Goal: Task Accomplishment & Management: Manage account settings

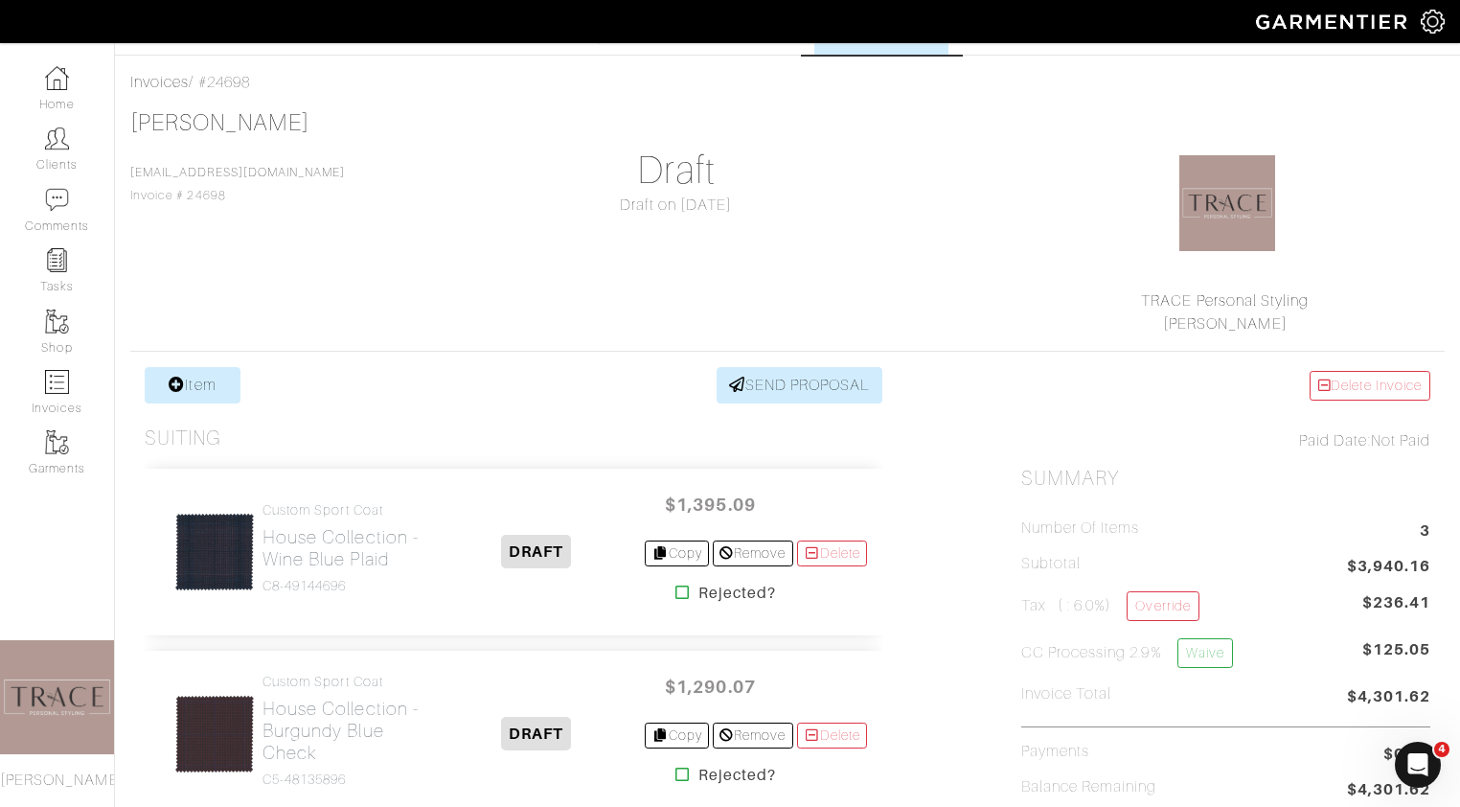
scroll to position [330, 0]
click at [64, 371] on img at bounding box center [57, 382] width 24 height 24
select select
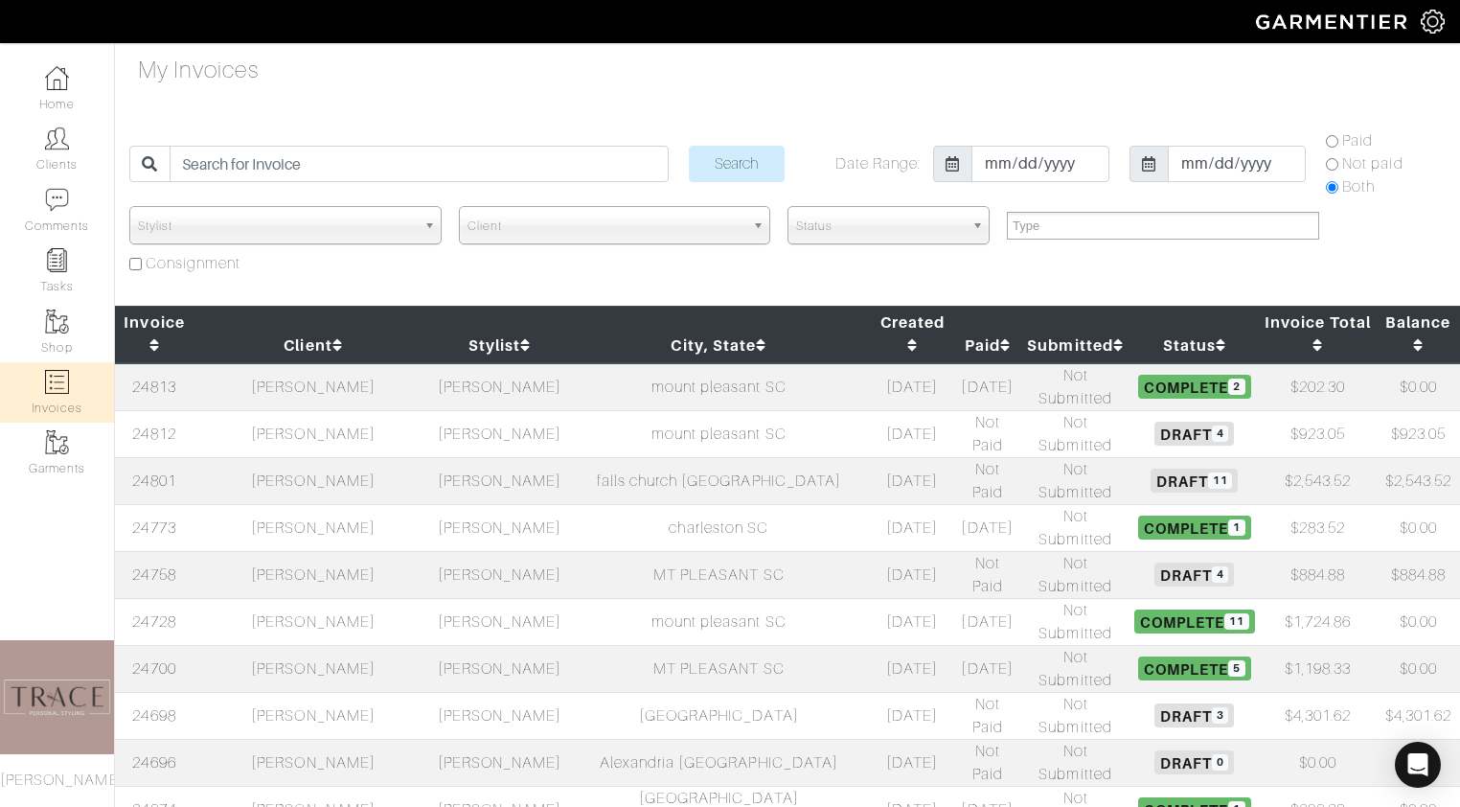
click at [287, 457] on td "[PERSON_NAME]" at bounding box center [313, 480] width 239 height 47
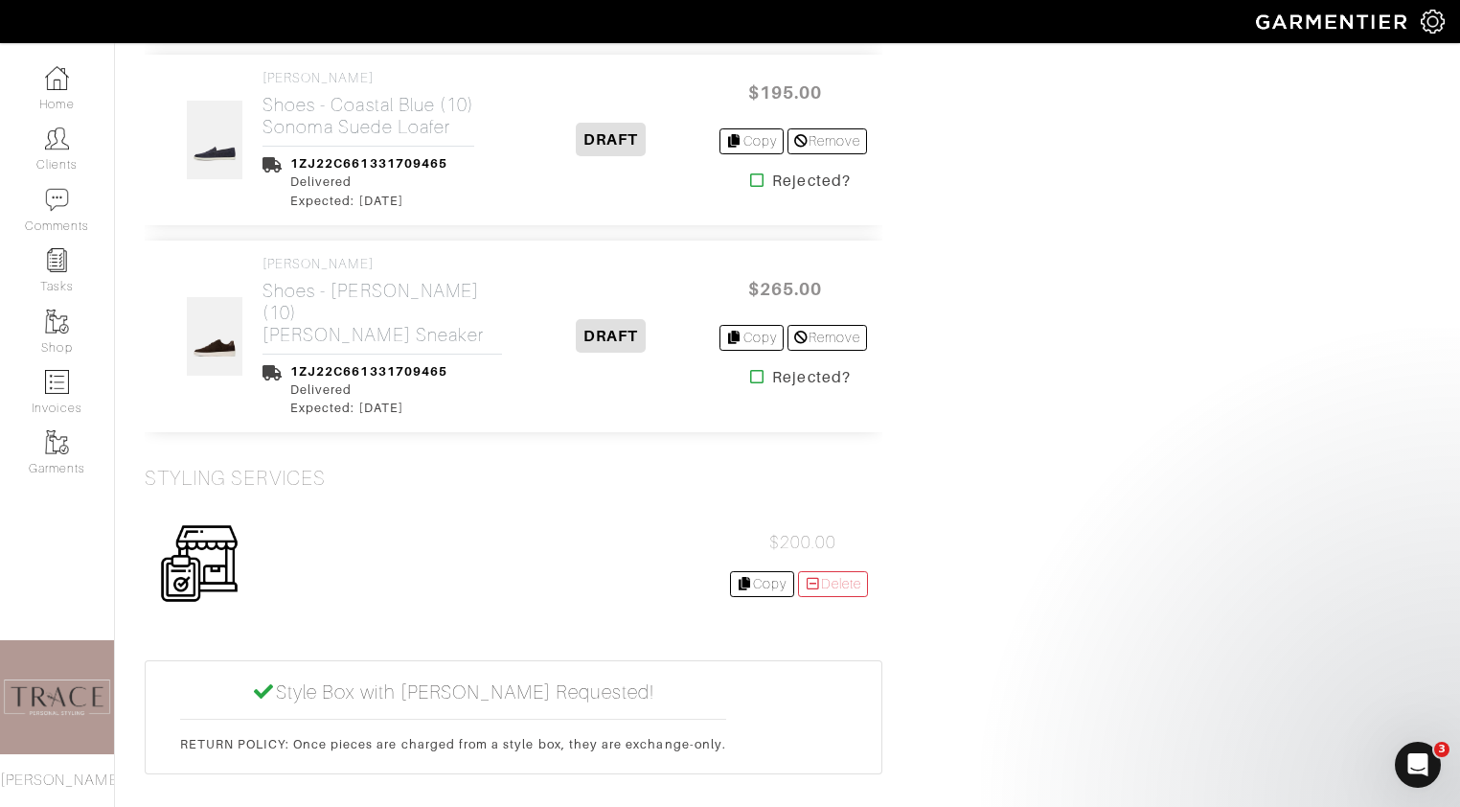
scroll to position [2390, 0]
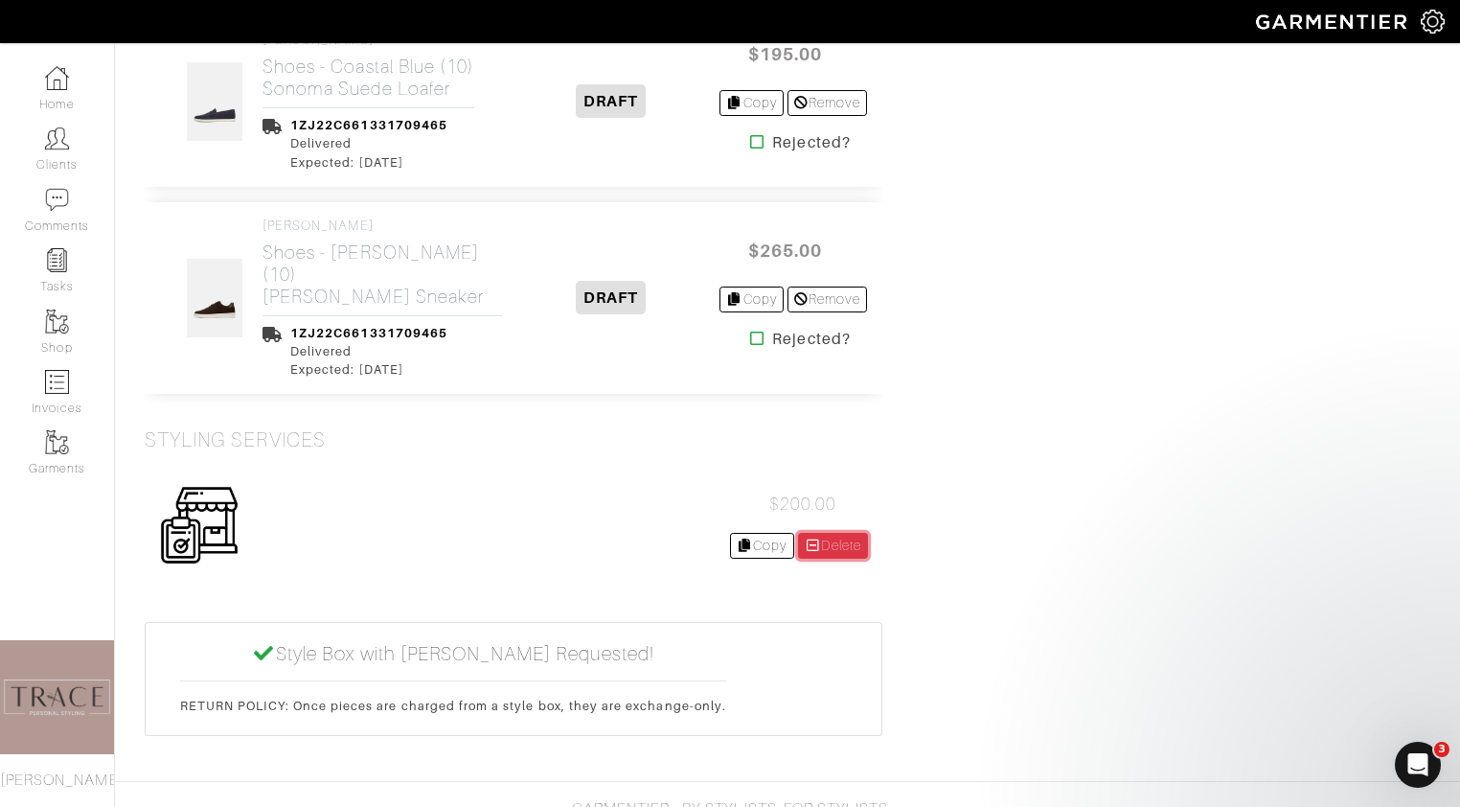
click at [828, 533] on link "Delete" at bounding box center [833, 546] width 71 height 26
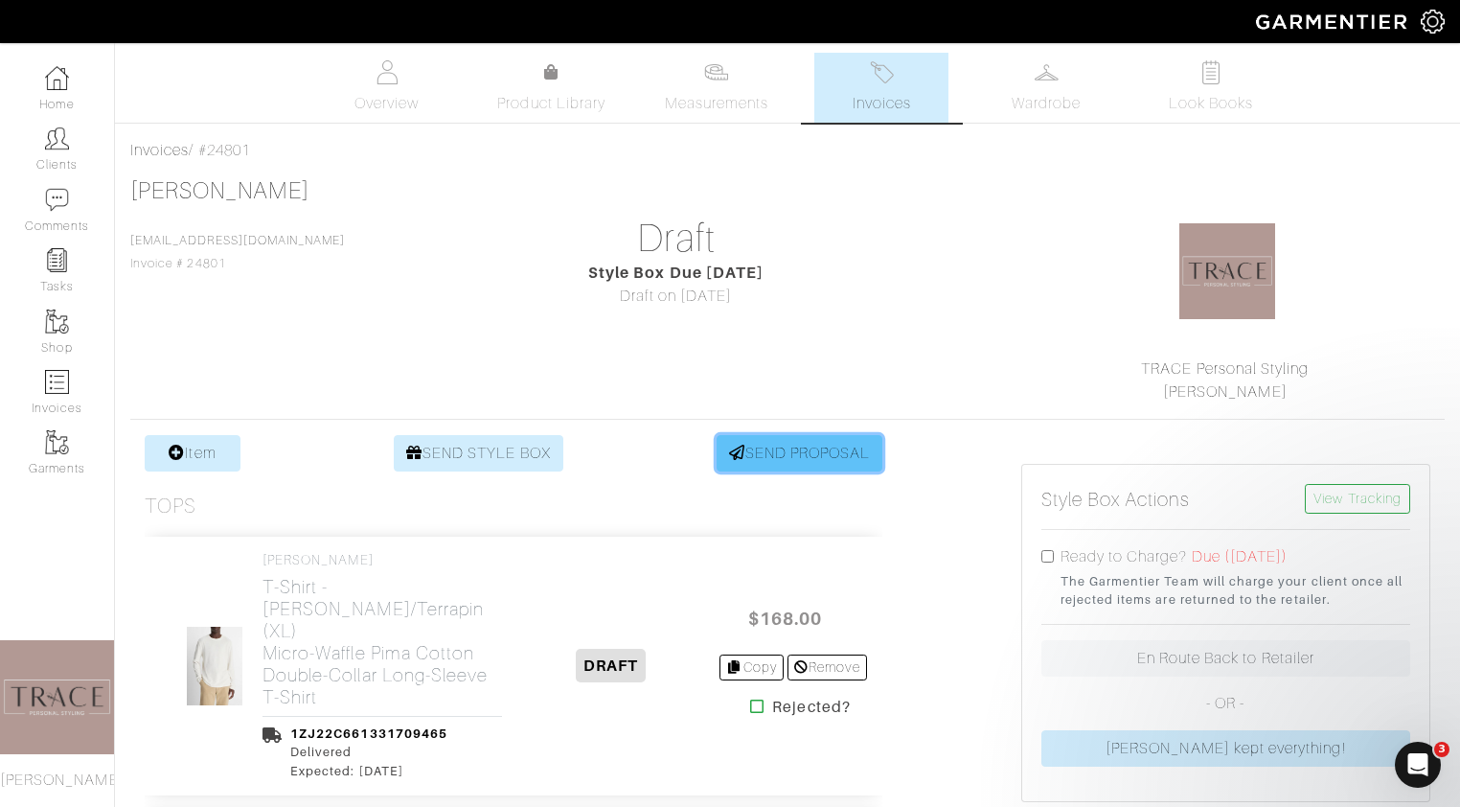
click at [784, 444] on link "SEND PROPOSAL" at bounding box center [800, 453] width 167 height 36
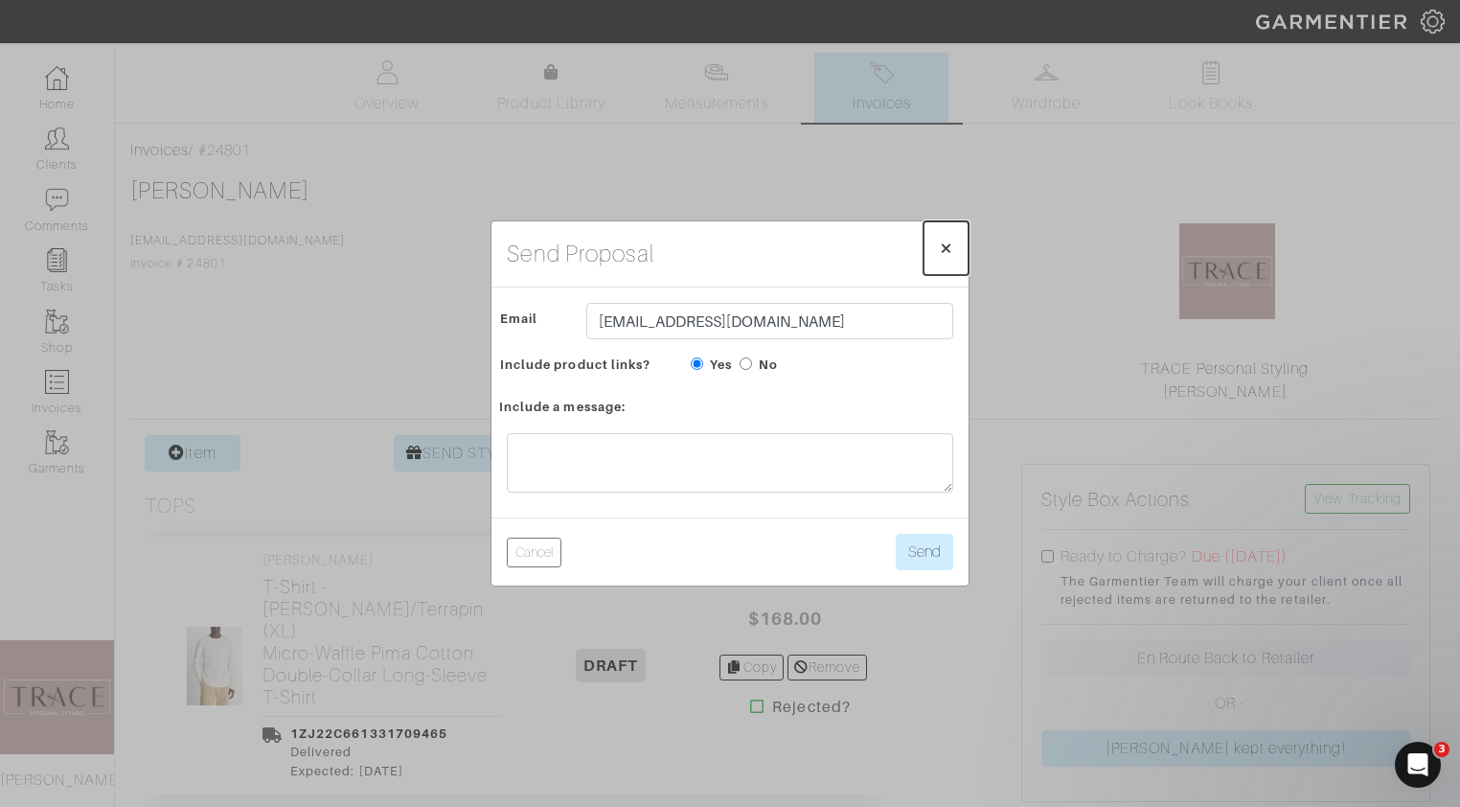
click at [949, 254] on span "×" at bounding box center [946, 248] width 14 height 26
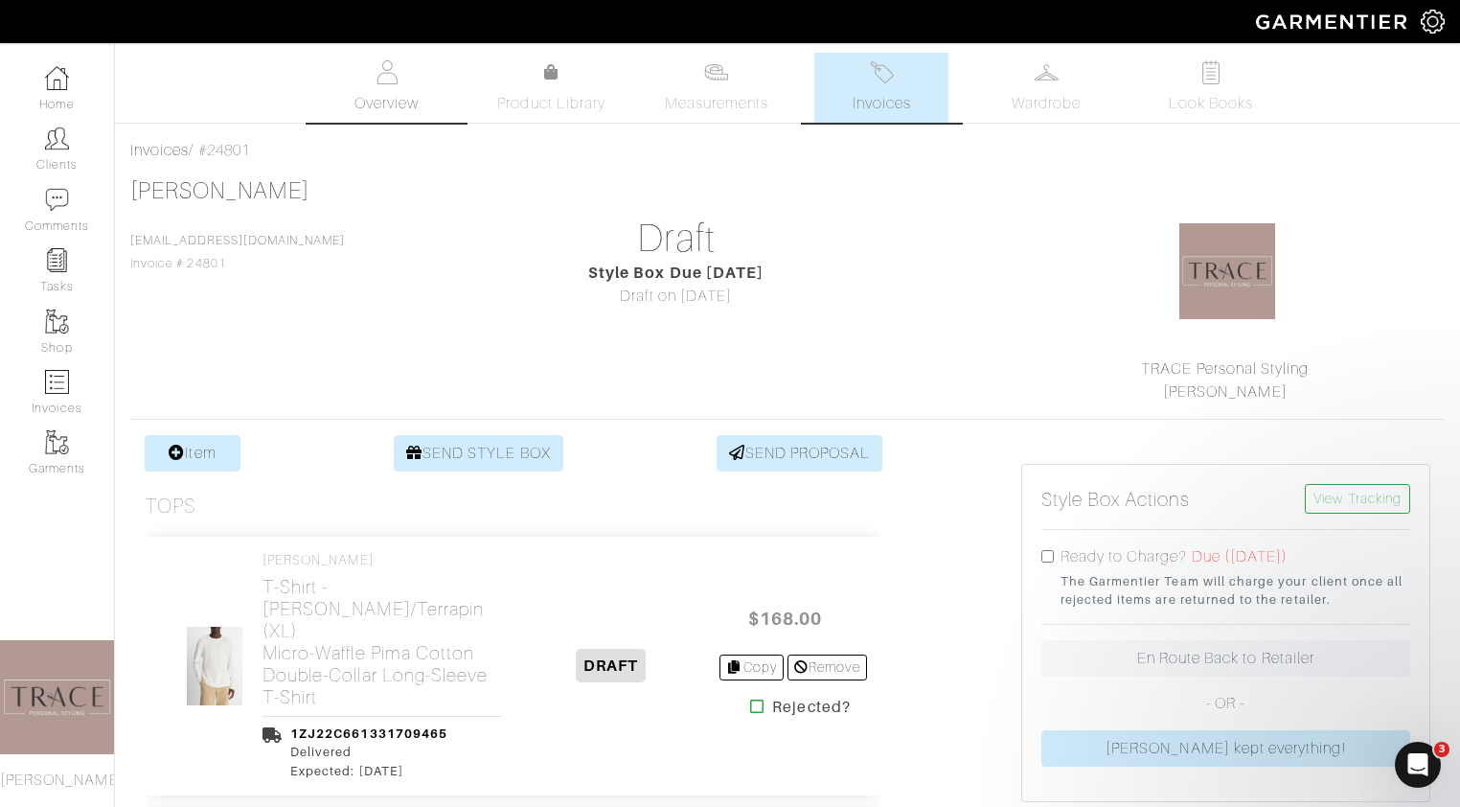
click at [399, 86] on link "Overview" at bounding box center [387, 88] width 134 height 70
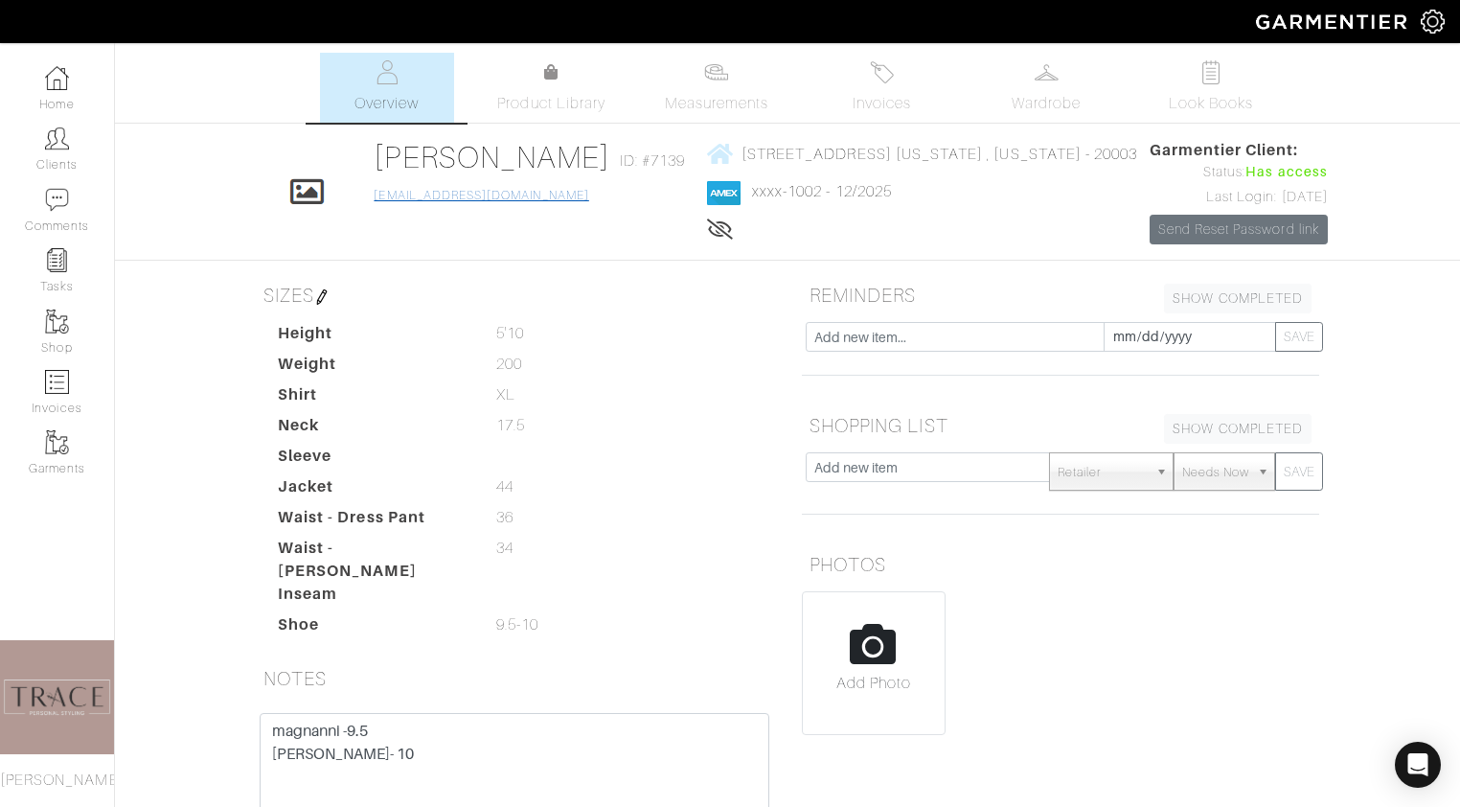
click at [471, 194] on link "dking@dkinglaw.com" at bounding box center [481, 195] width 215 height 13
click at [478, 193] on link "dking@dkinglaw.com" at bounding box center [481, 195] width 215 height 13
click at [448, 160] on link "Duane King" at bounding box center [492, 157] width 237 height 34
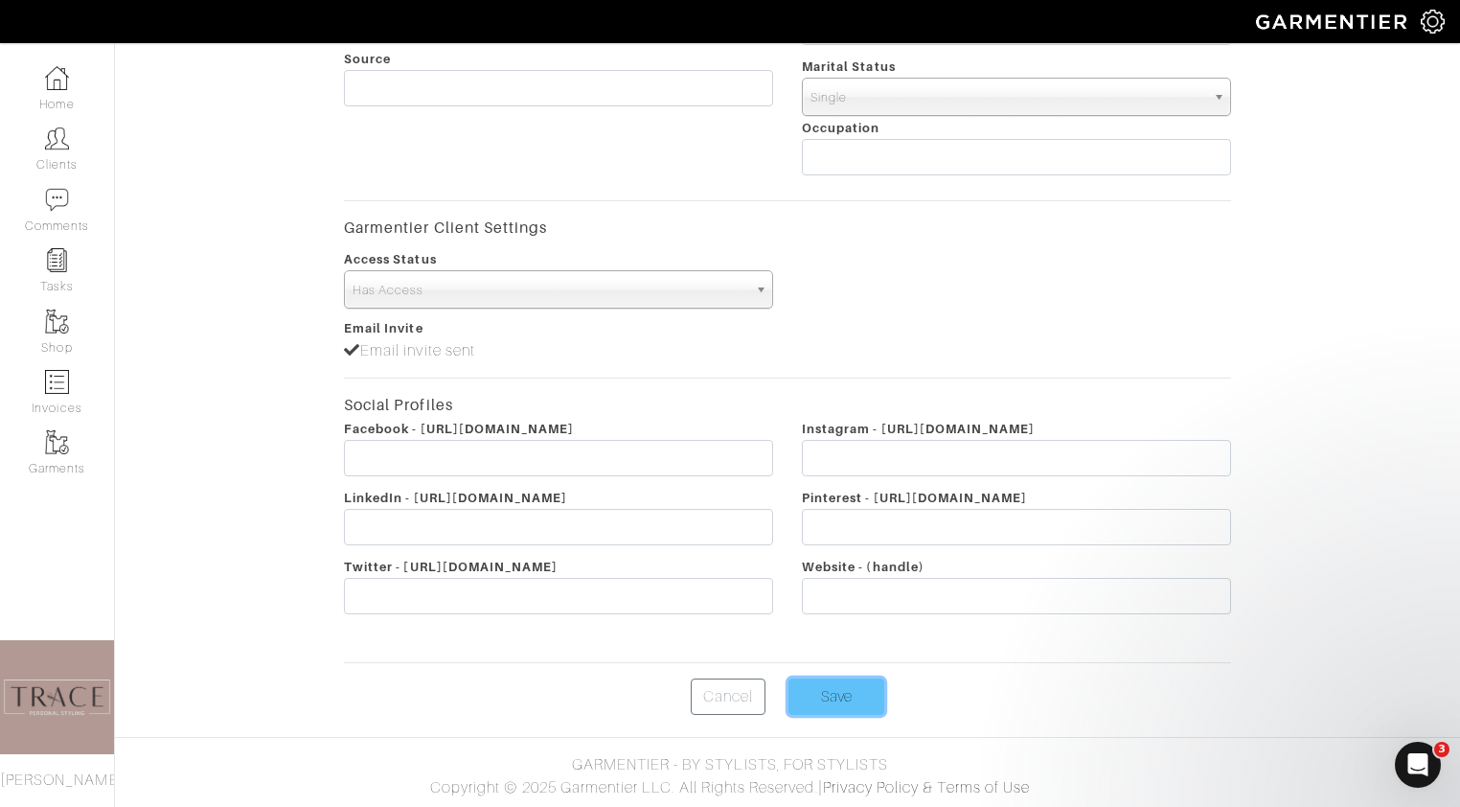
click at [868, 691] on input "Save" at bounding box center [836, 696] width 96 height 36
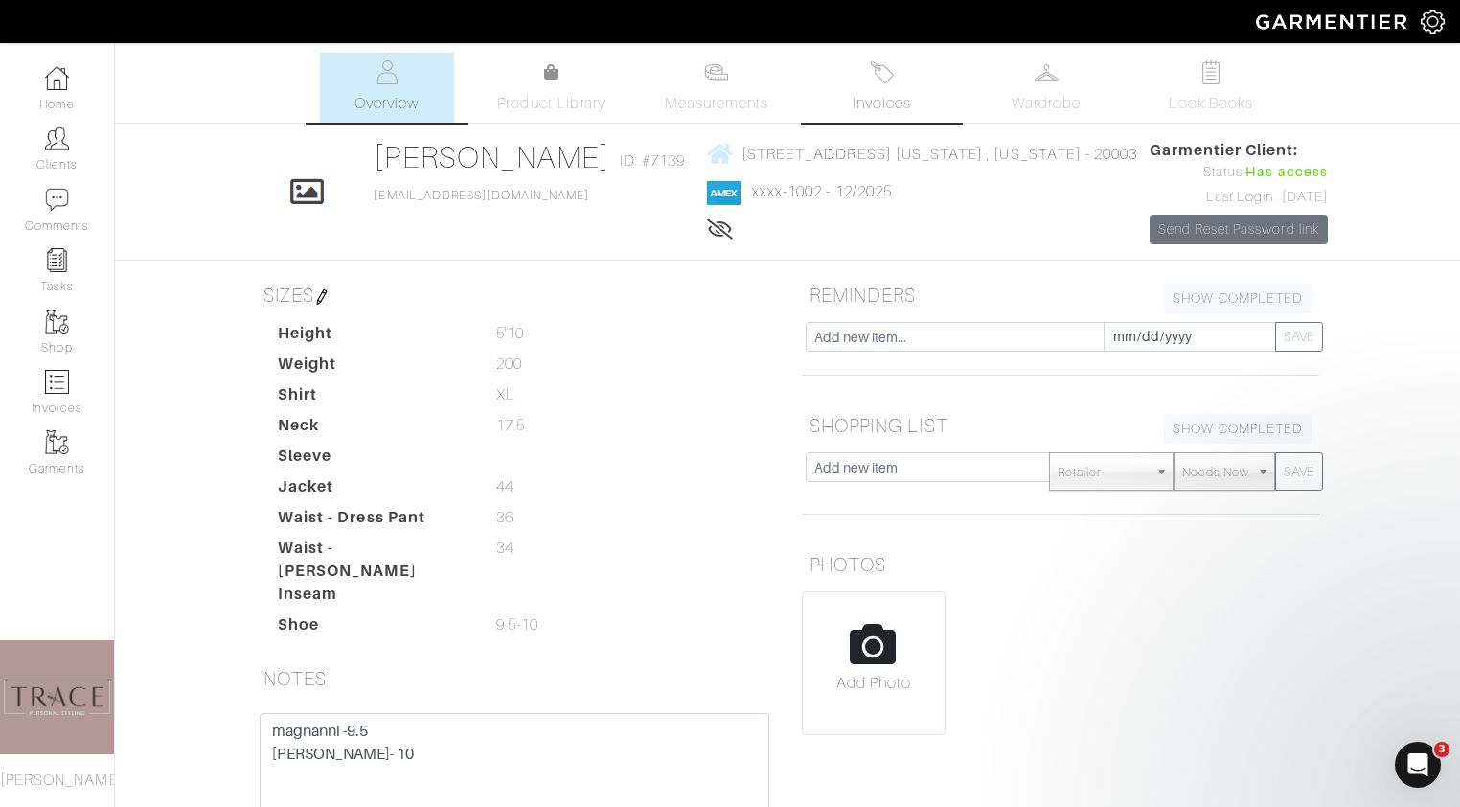
click at [898, 102] on span "Invoices" at bounding box center [882, 103] width 58 height 23
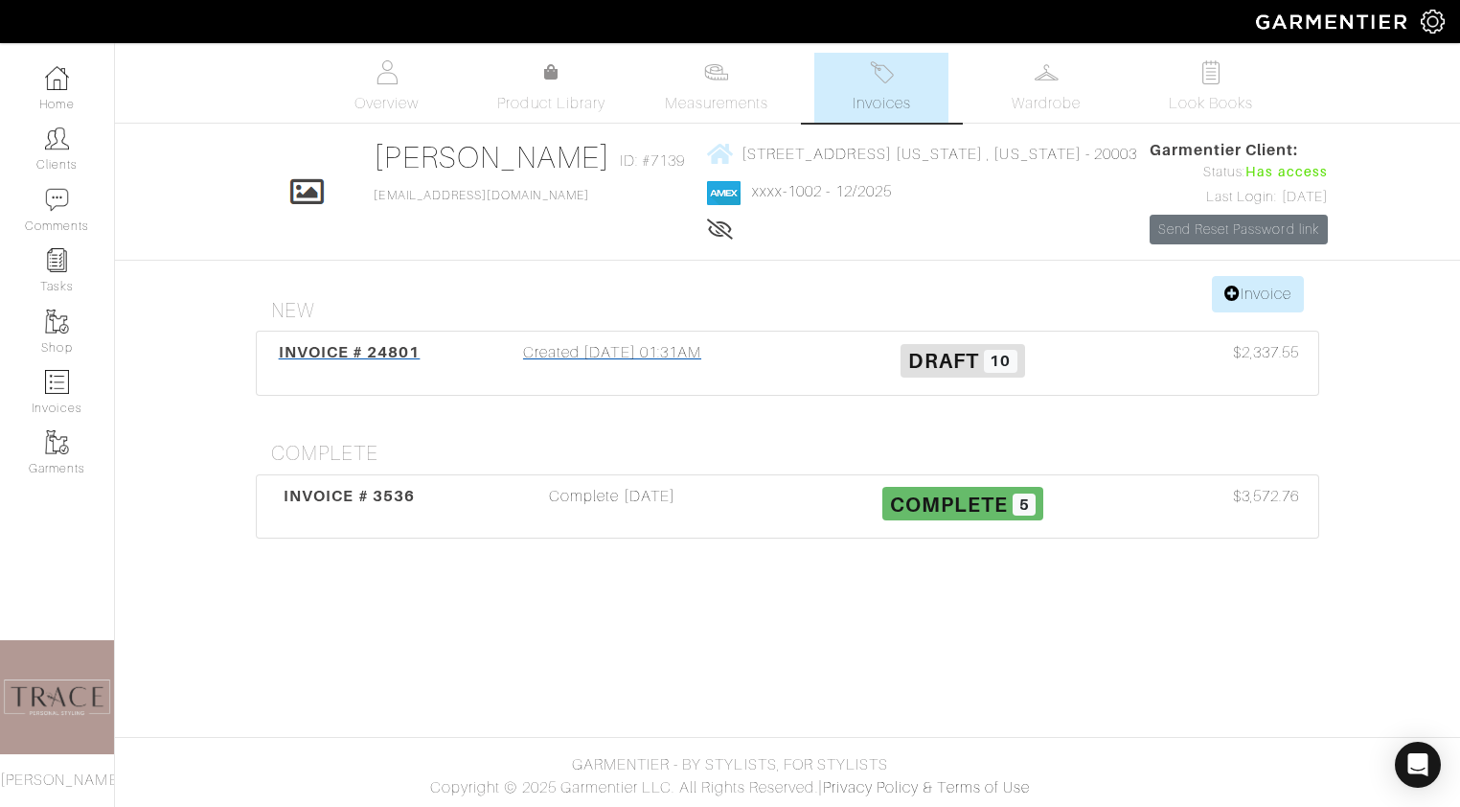
click at [697, 350] on div "Created 10/07/25 01:31AM" at bounding box center [612, 363] width 351 height 44
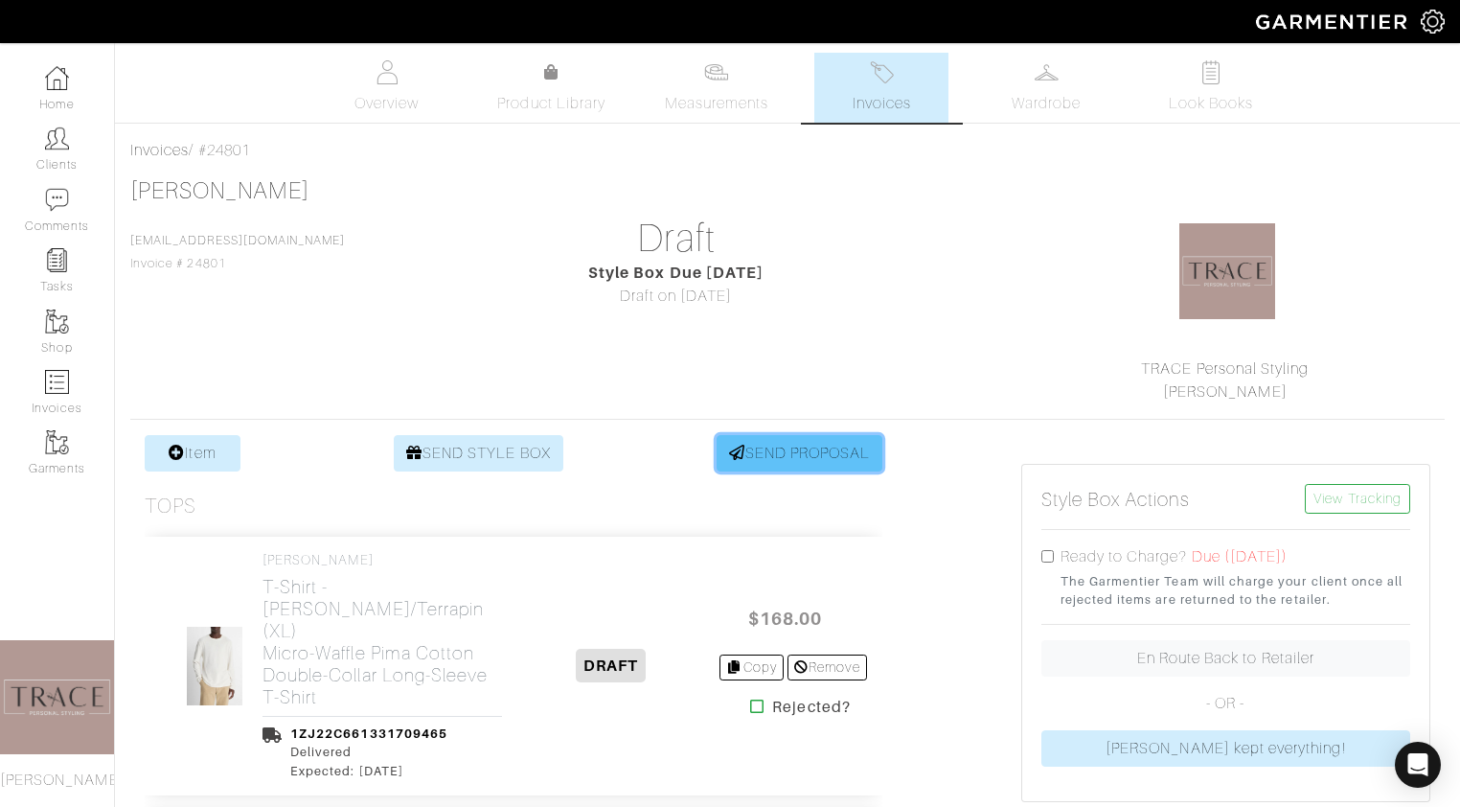
click at [821, 453] on link "SEND PROPOSAL" at bounding box center [800, 453] width 167 height 36
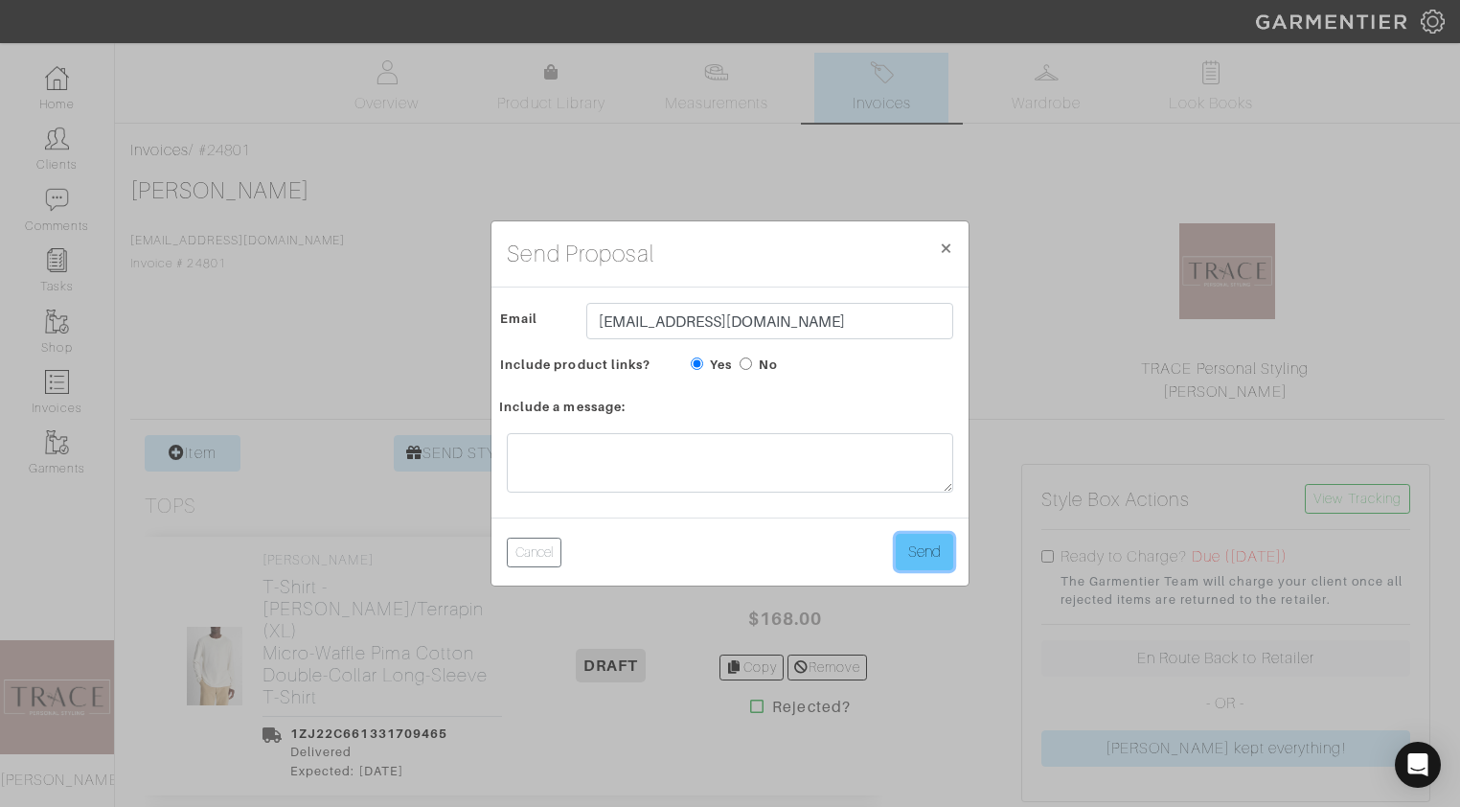
click at [910, 546] on button "Send" at bounding box center [924, 552] width 57 height 36
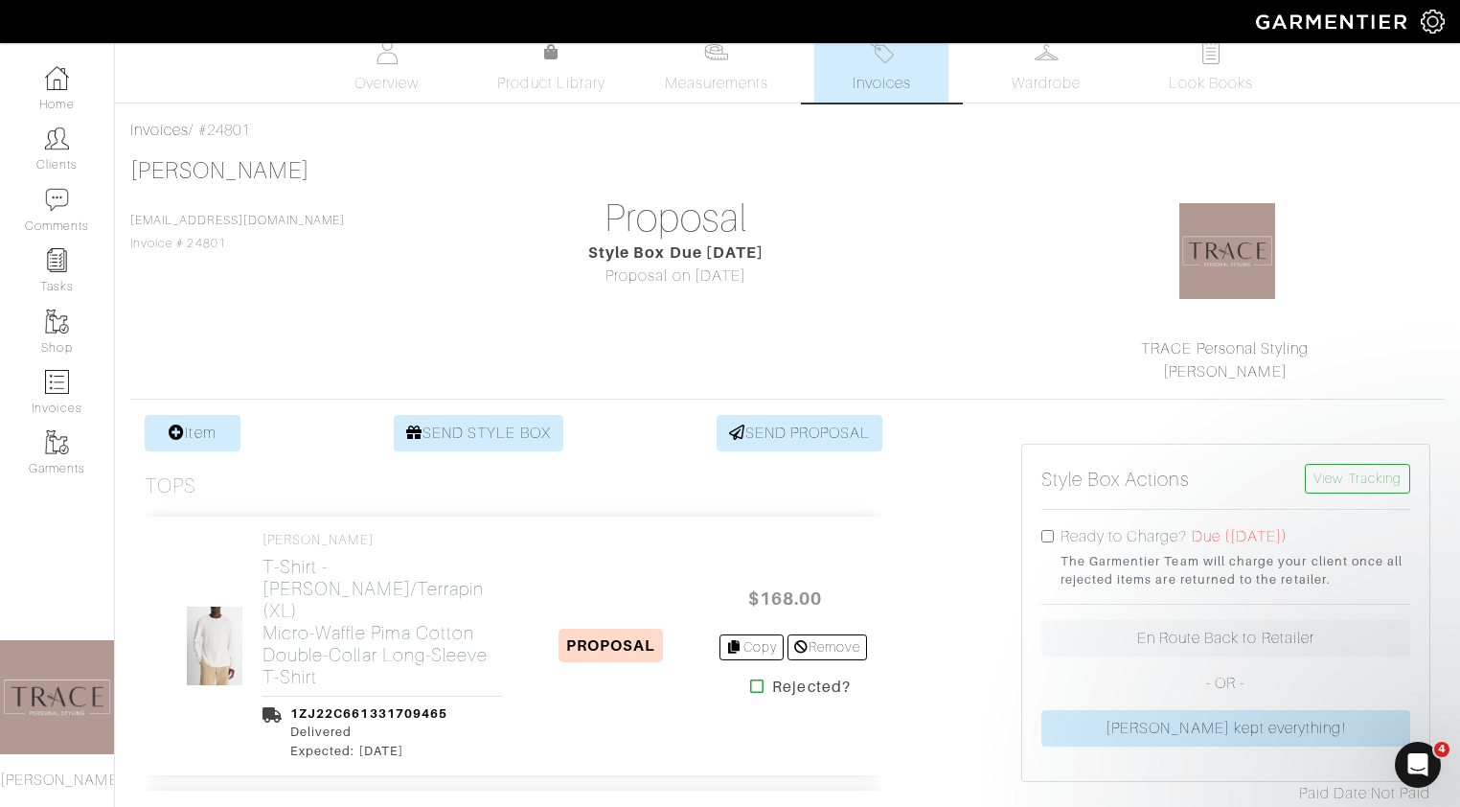
scroll to position [11, 0]
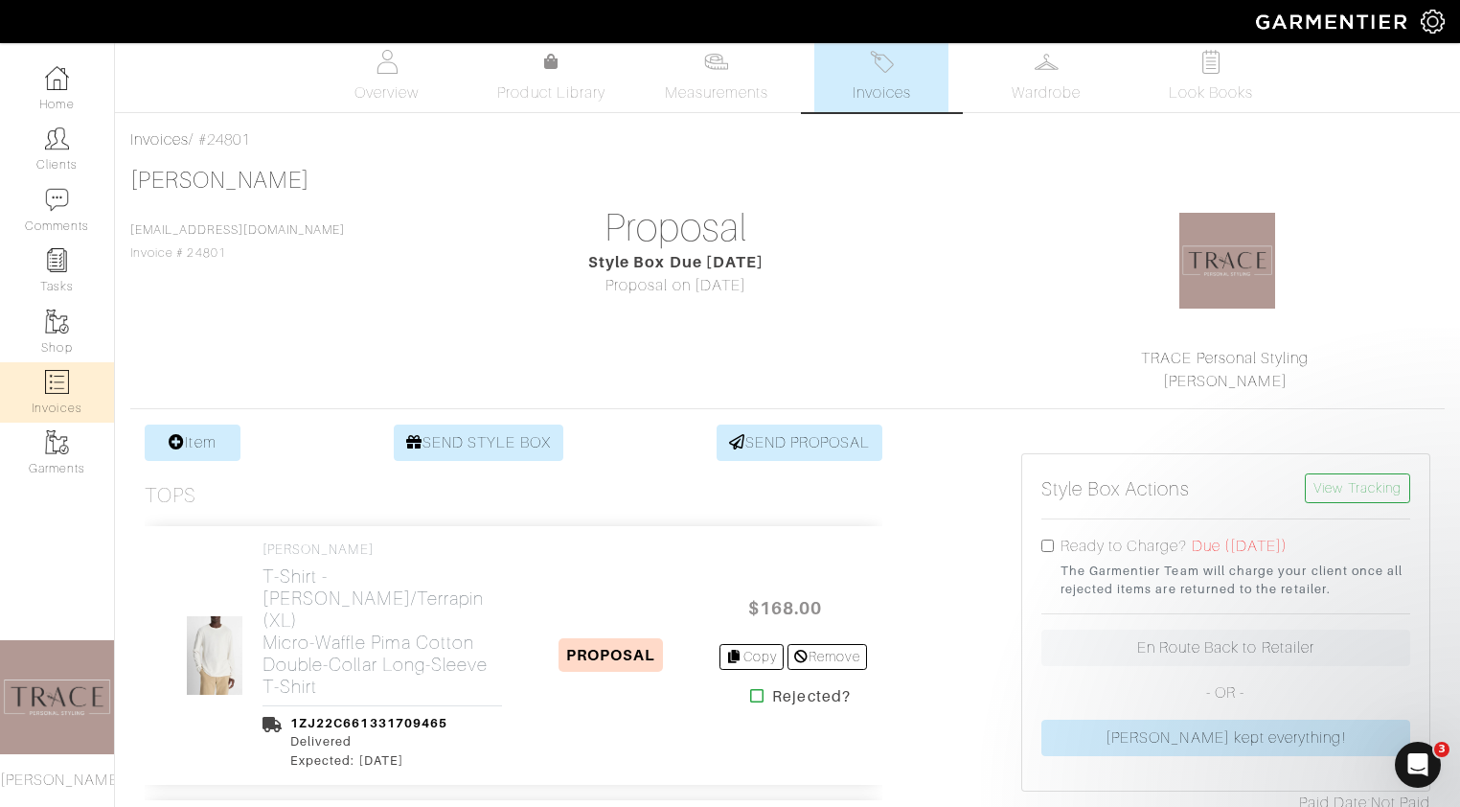
click at [52, 395] on link "Invoices" at bounding box center [57, 392] width 114 height 60
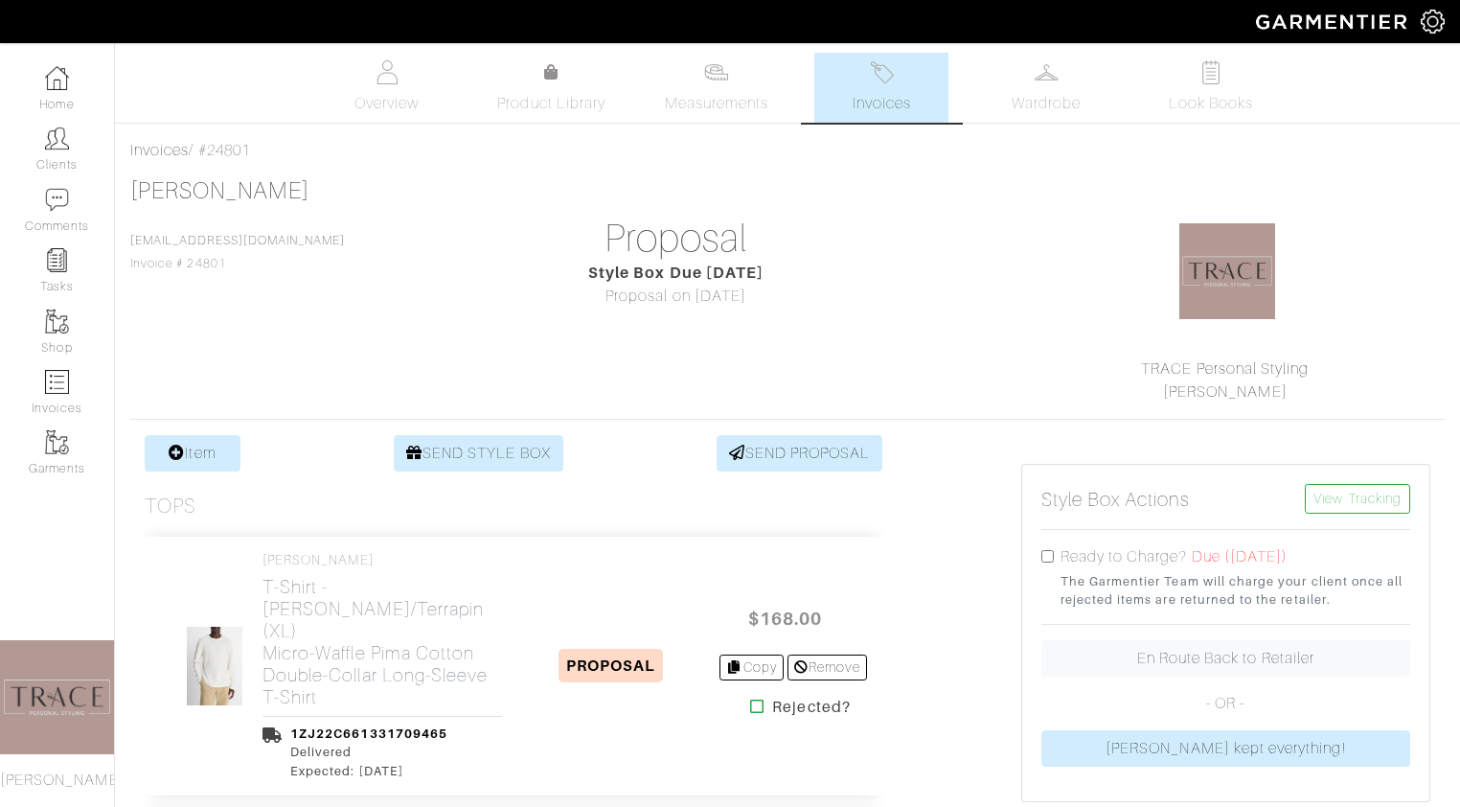
select select
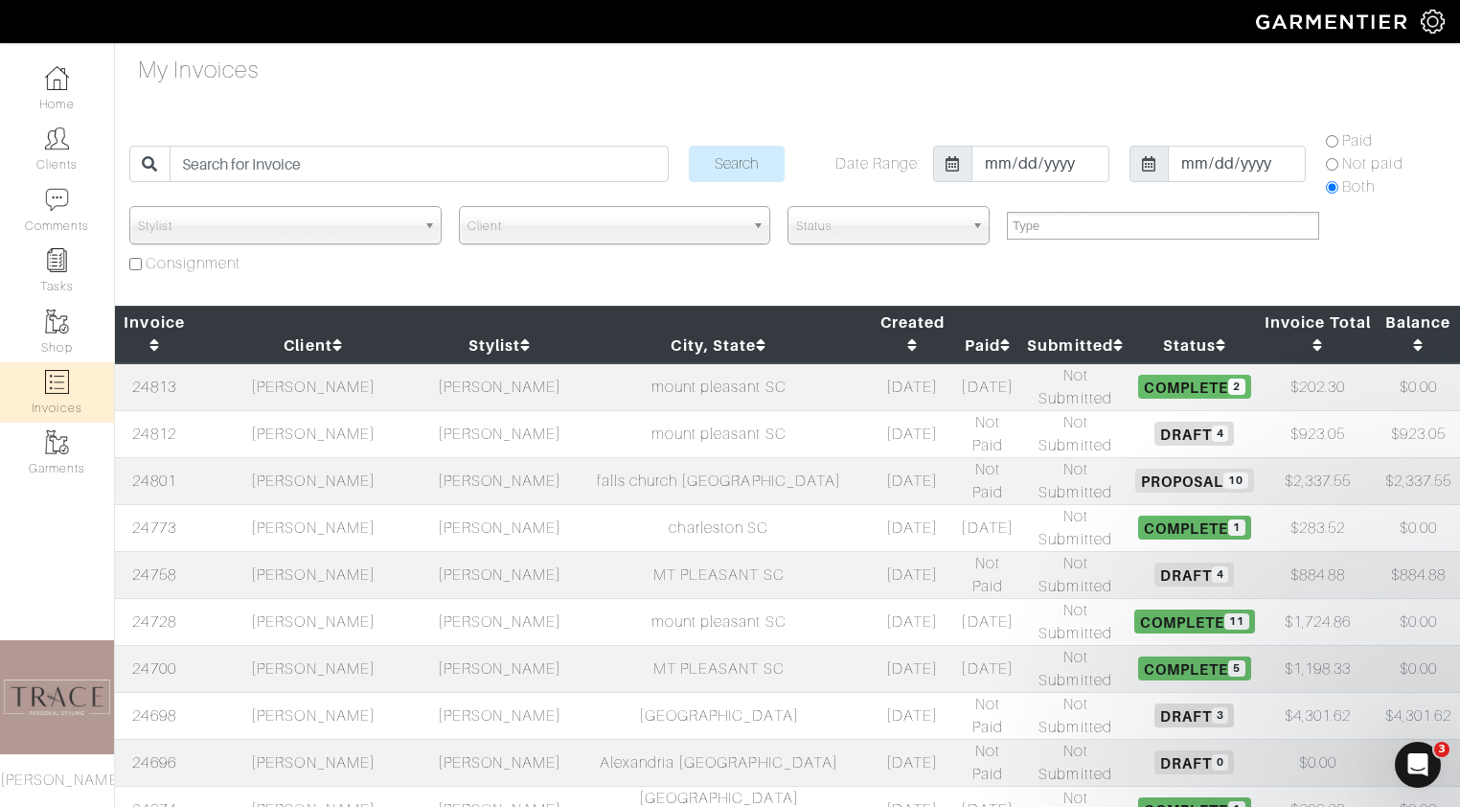
click at [385, 410] on td "[PERSON_NAME]" at bounding box center [313, 433] width 239 height 47
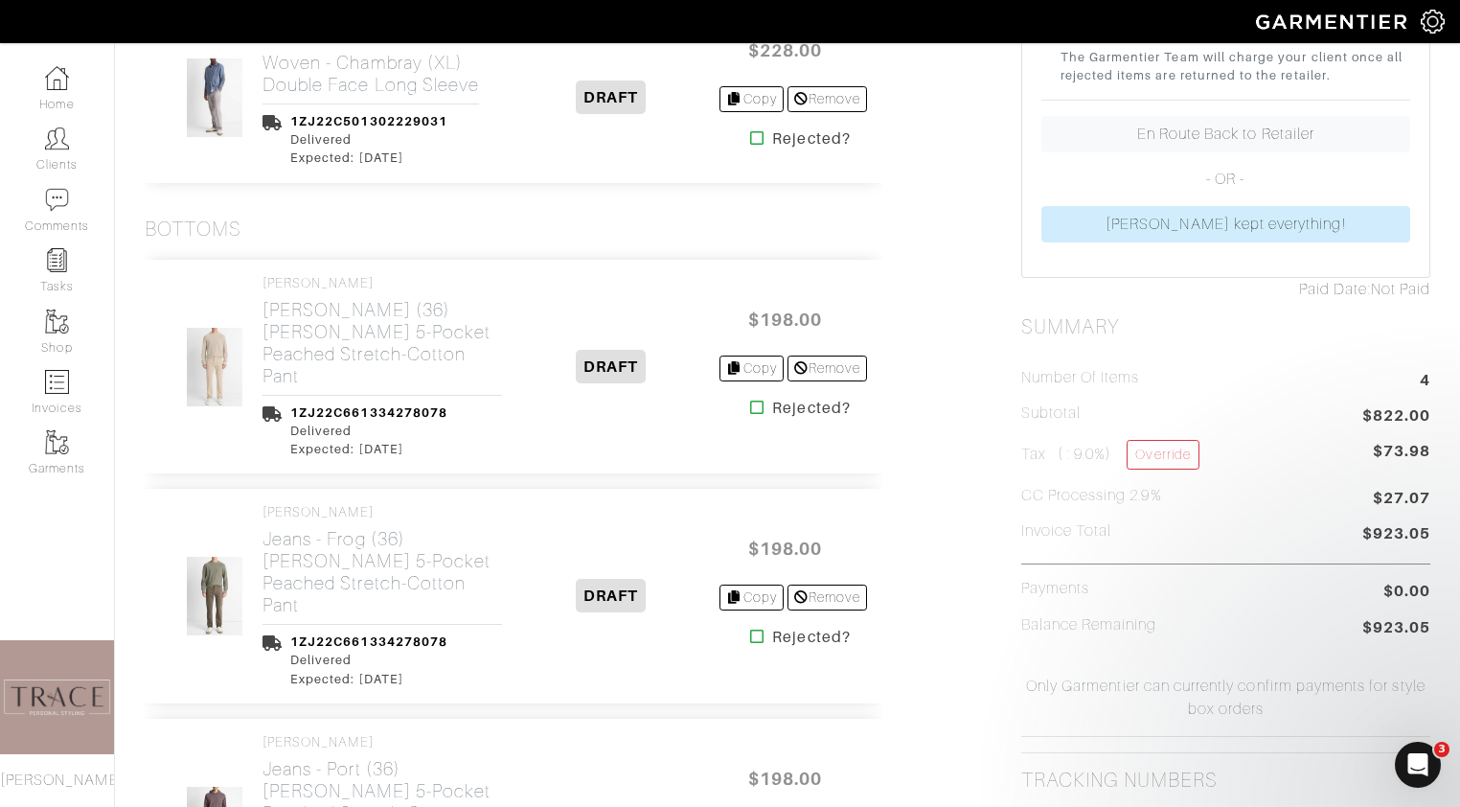
click at [750, 415] on icon at bounding box center [757, 406] width 14 height 15
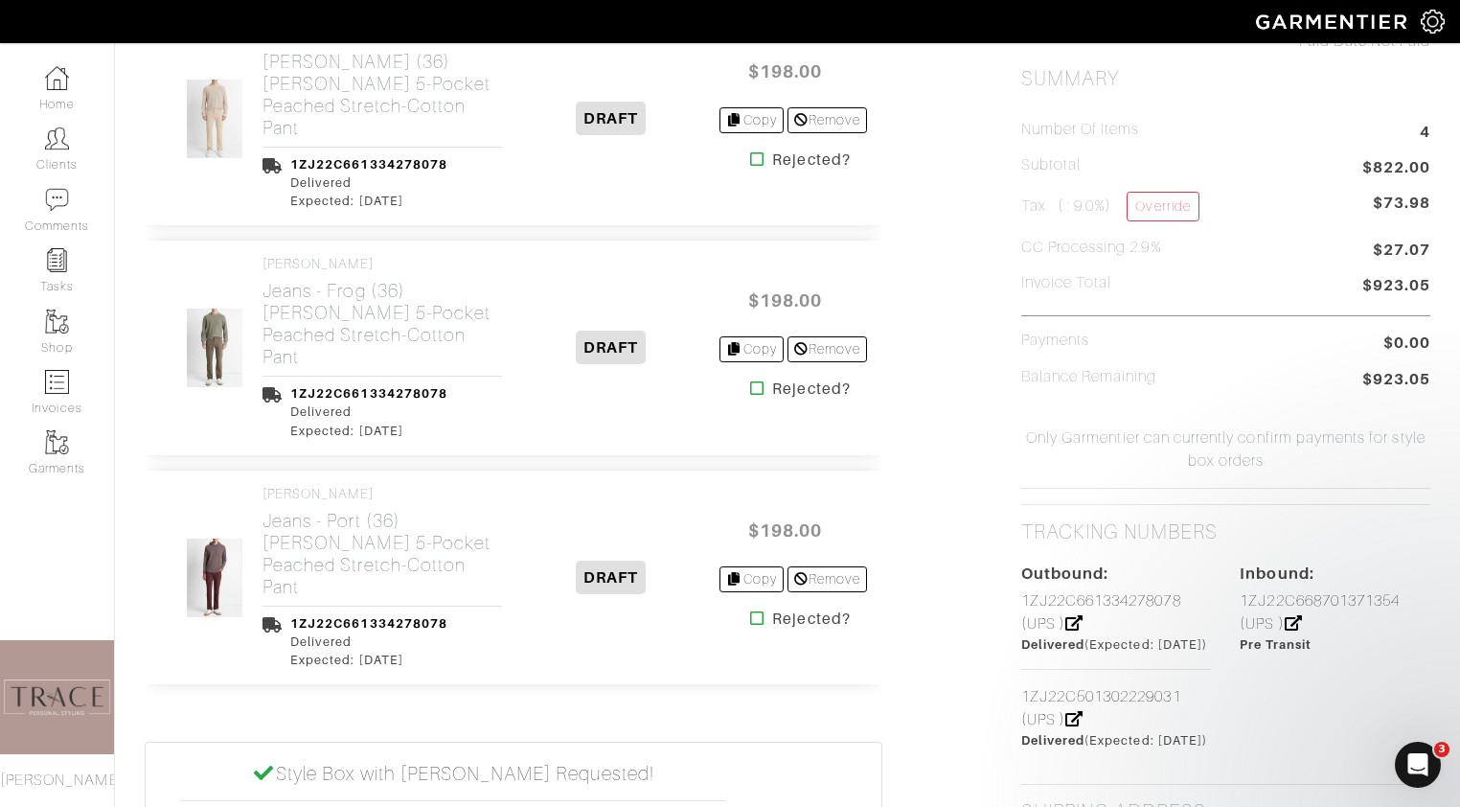
scroll to position [777, 0]
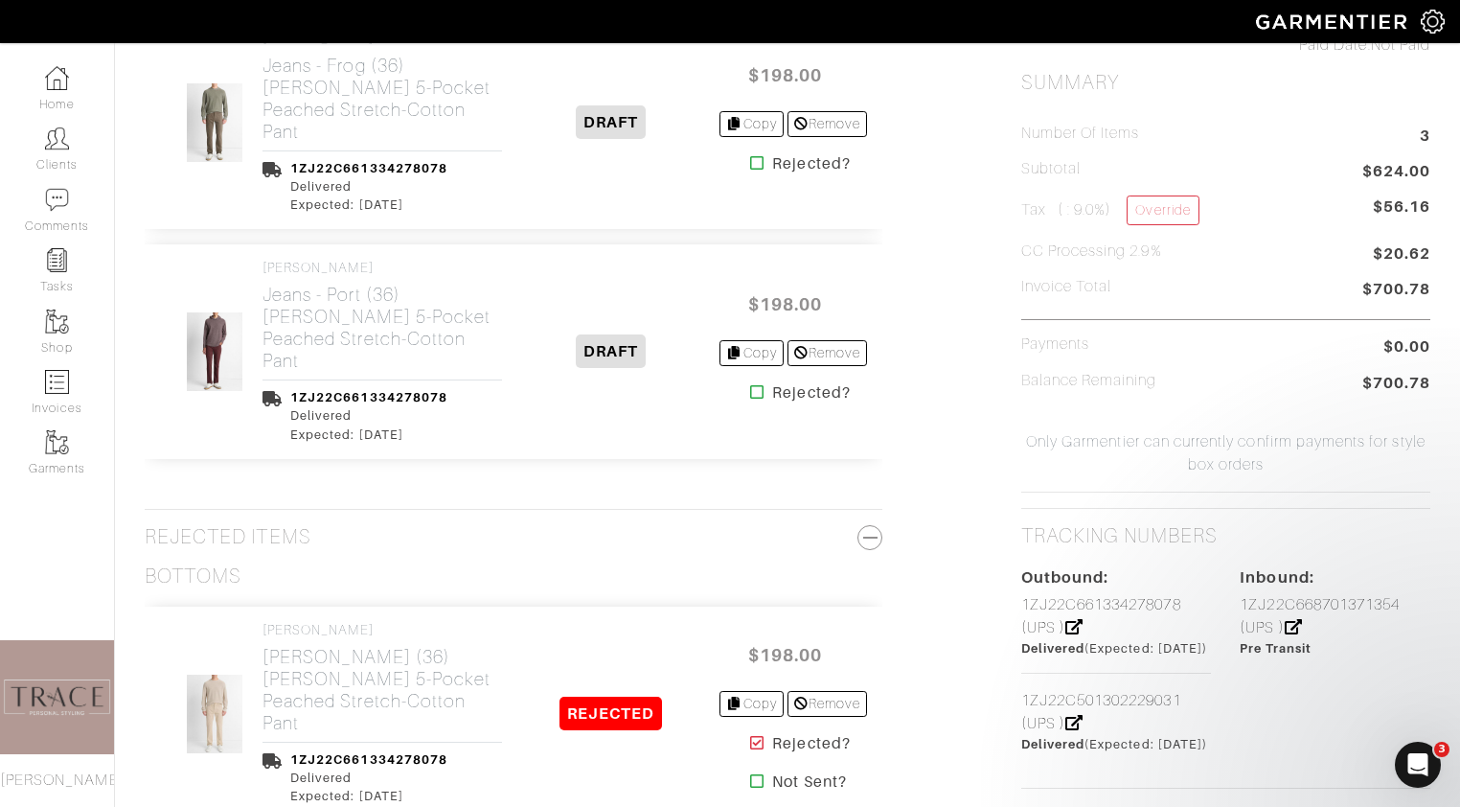
click at [751, 391] on icon at bounding box center [757, 391] width 14 height 15
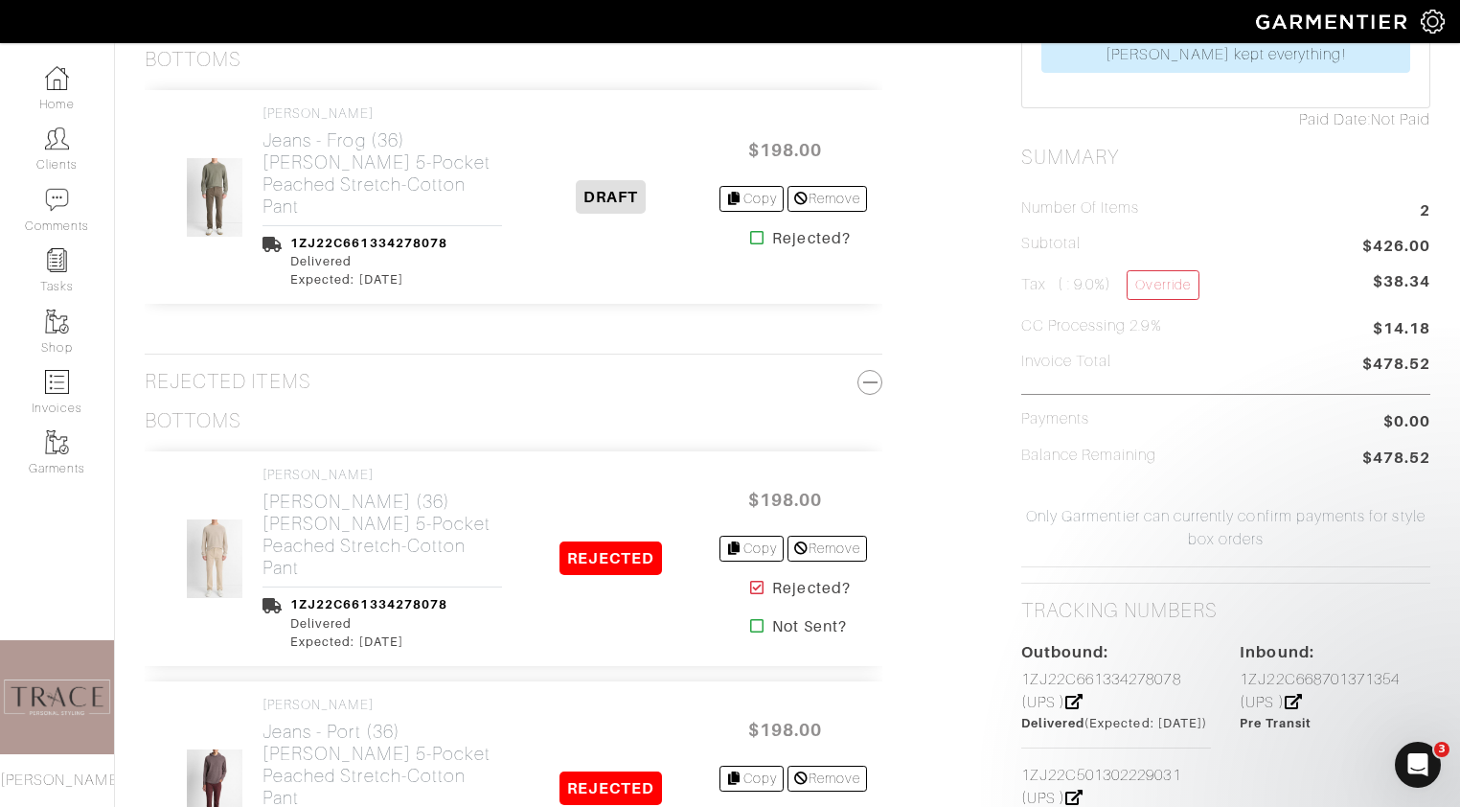
click at [754, 233] on icon at bounding box center [757, 237] width 14 height 15
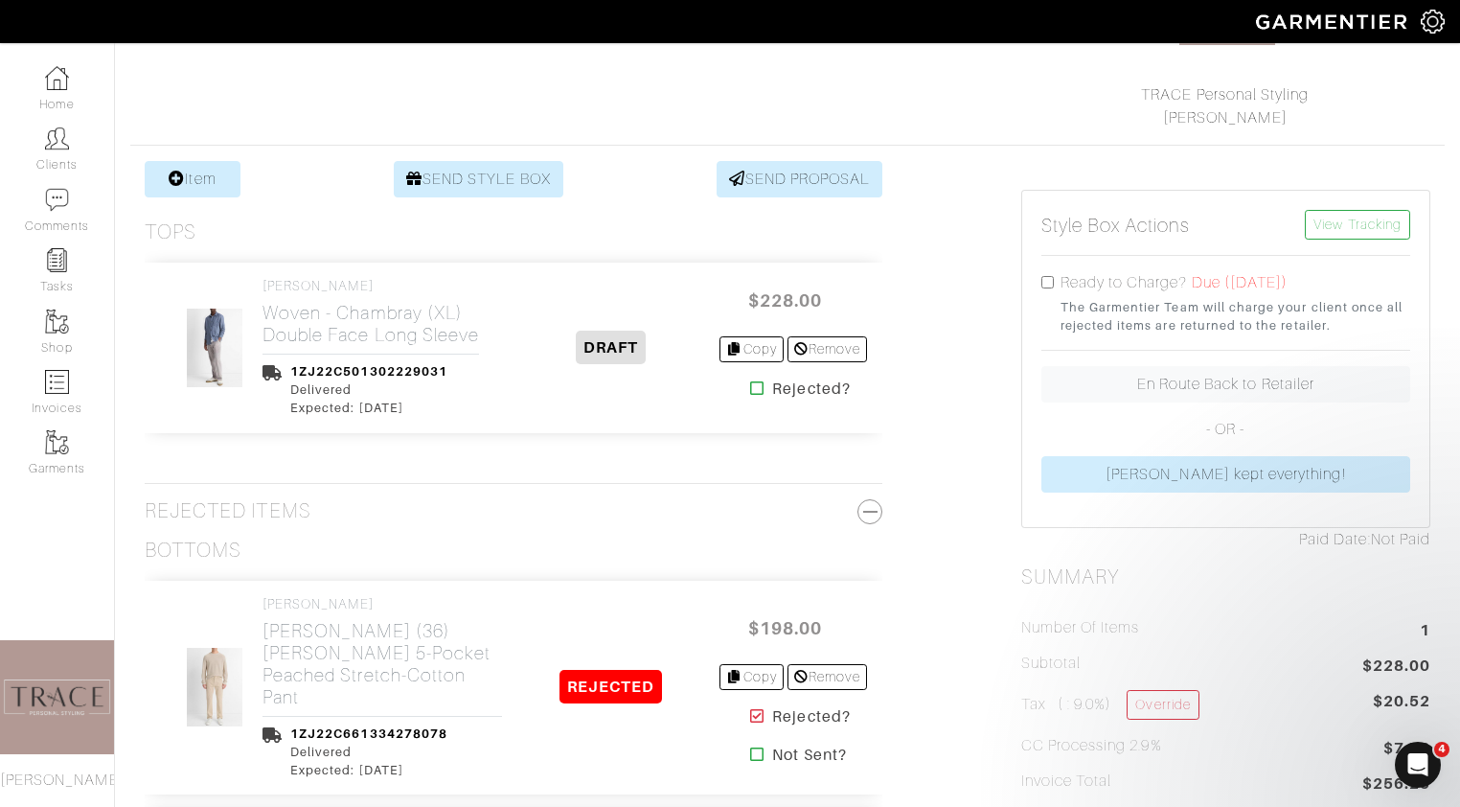
scroll to position [281, 0]
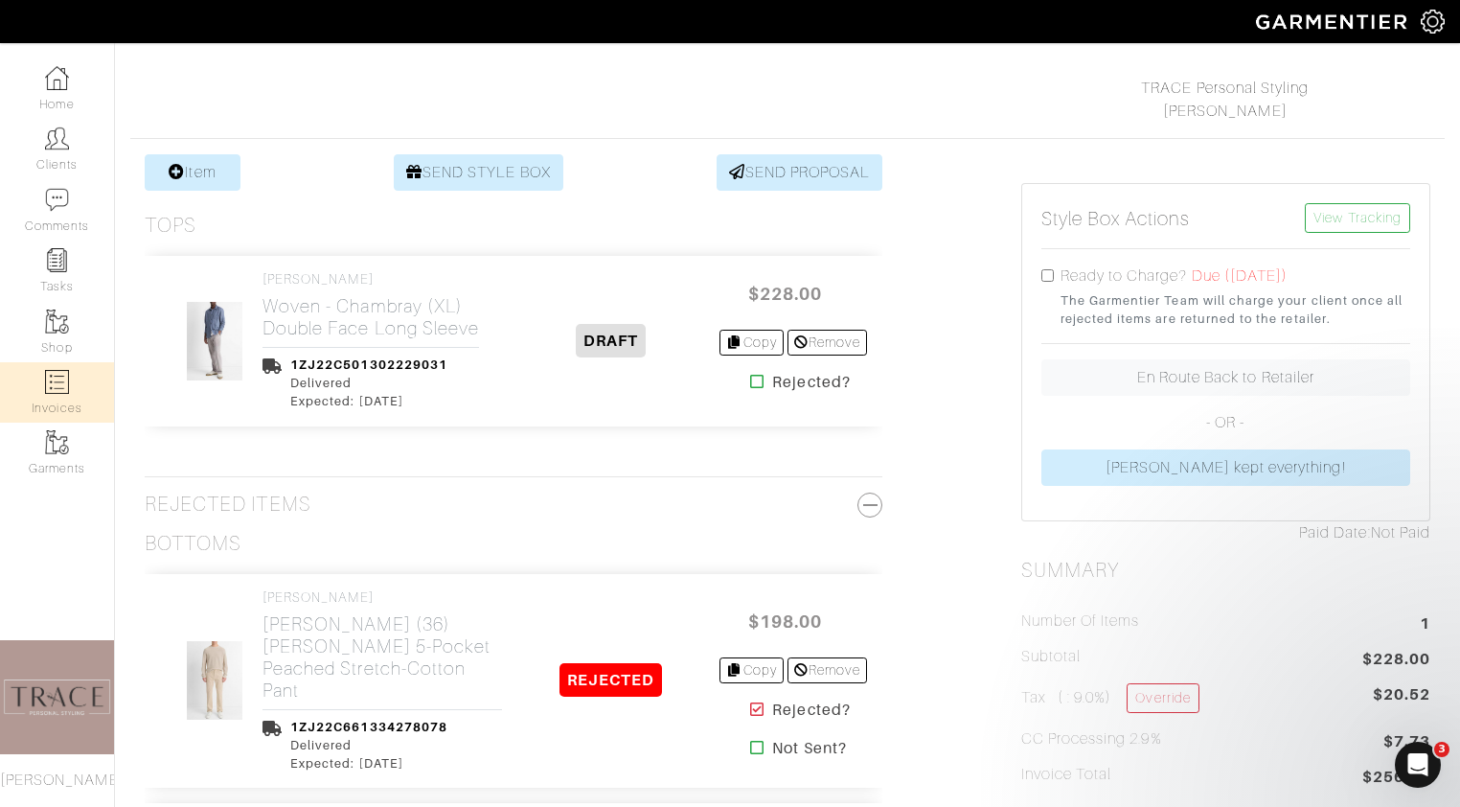
click at [65, 404] on link "Invoices" at bounding box center [57, 392] width 114 height 60
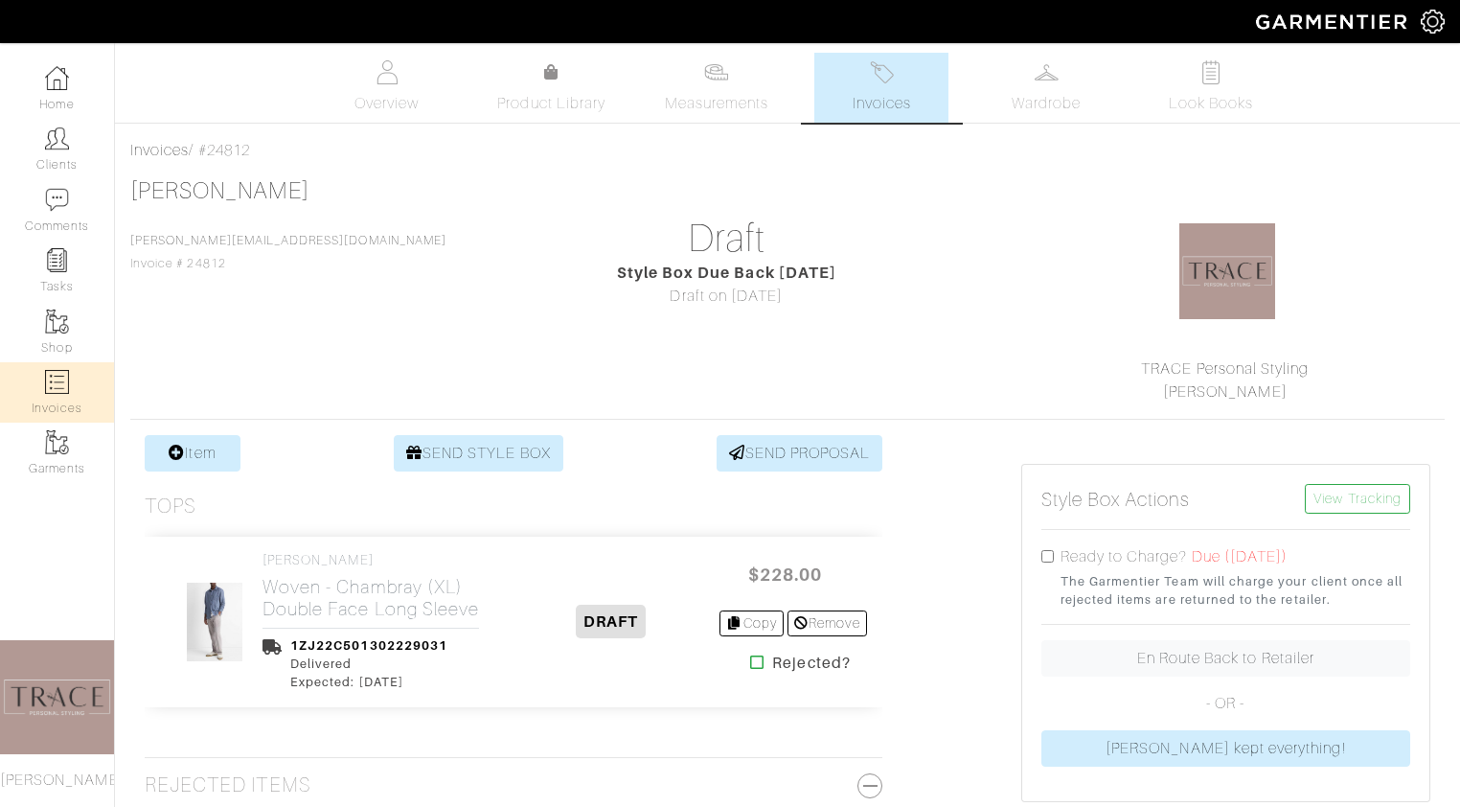
select select
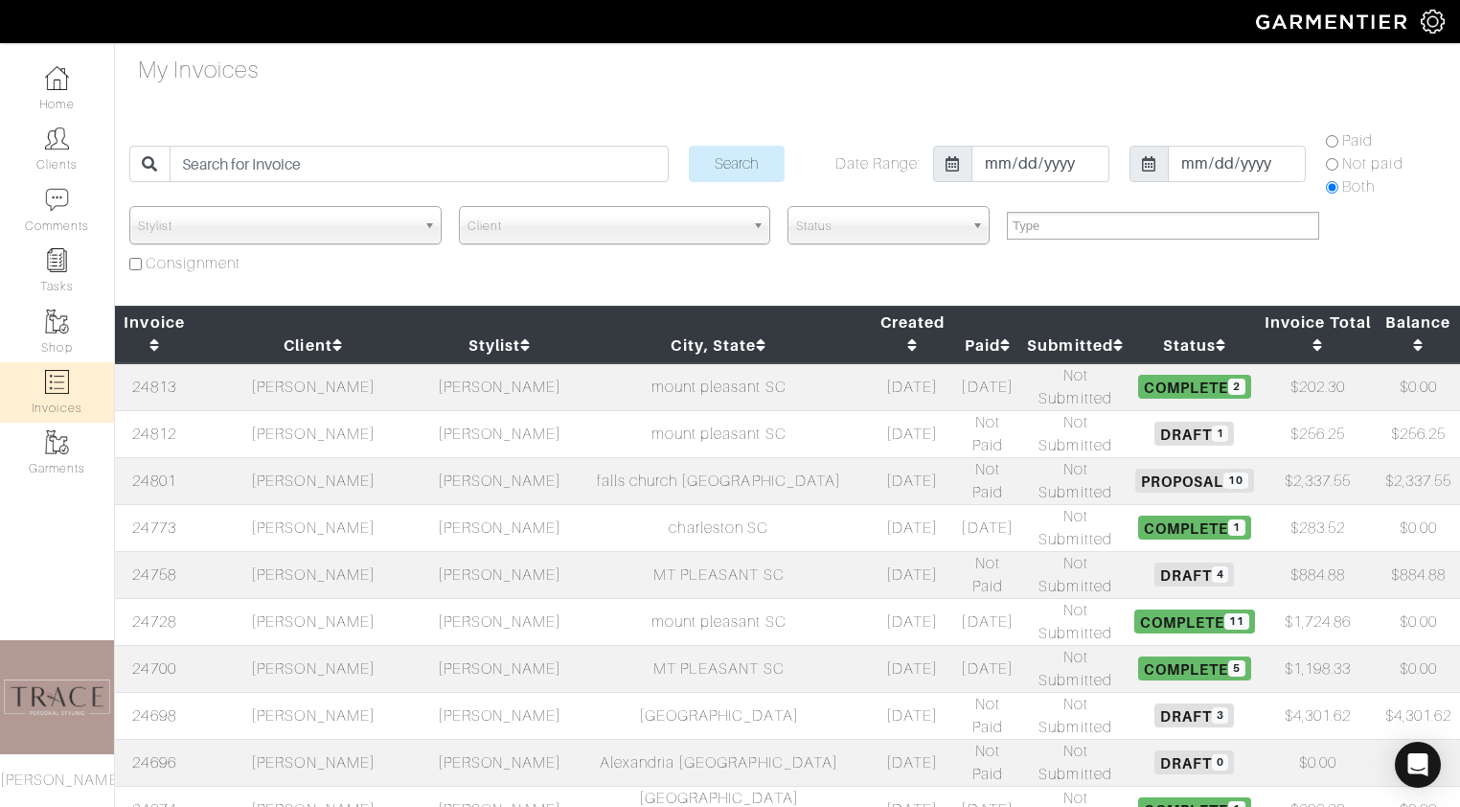
click at [444, 551] on td "[PERSON_NAME]" at bounding box center [499, 574] width 133 height 47
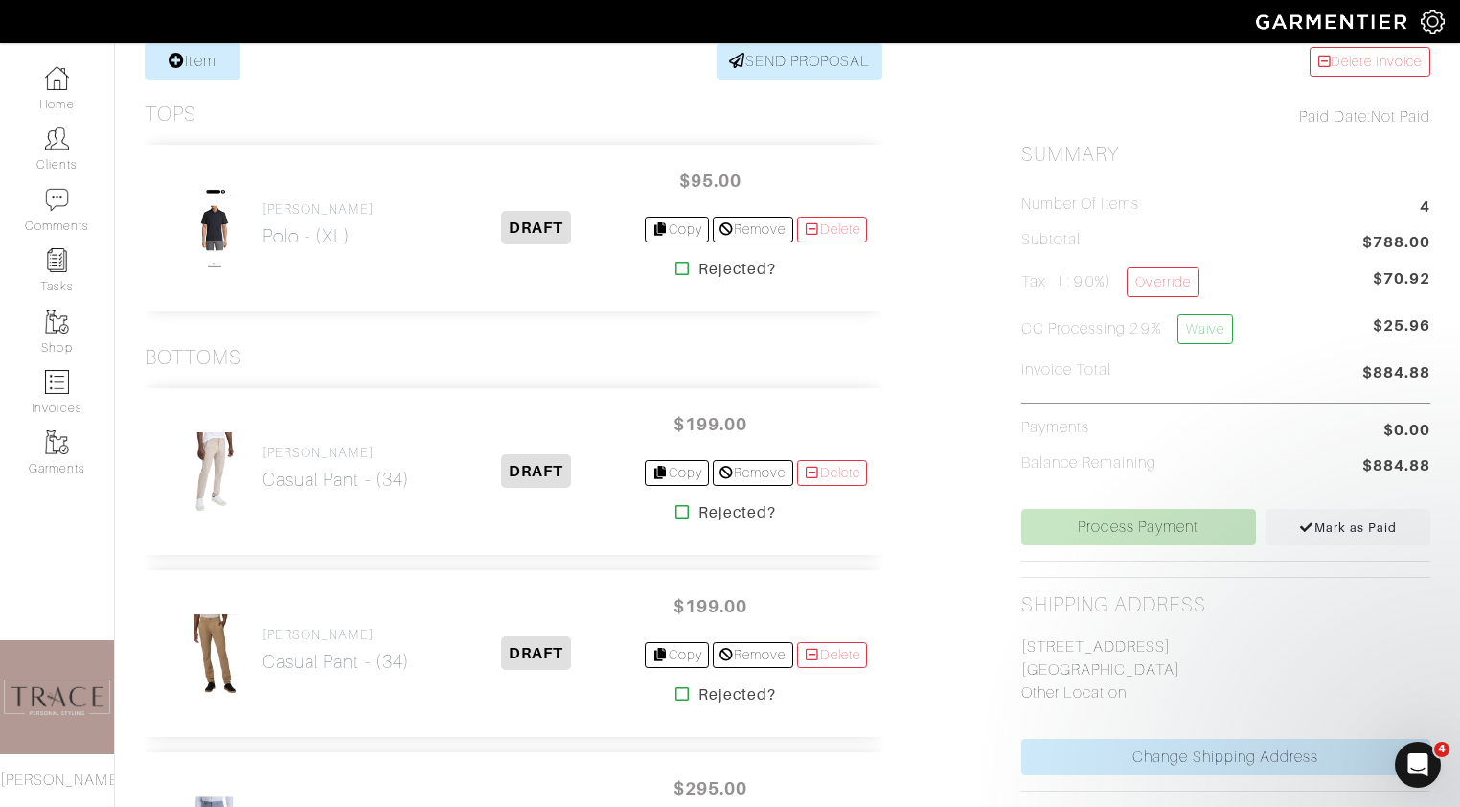
scroll to position [386, 0]
